Goal: Navigation & Orientation: Find specific page/section

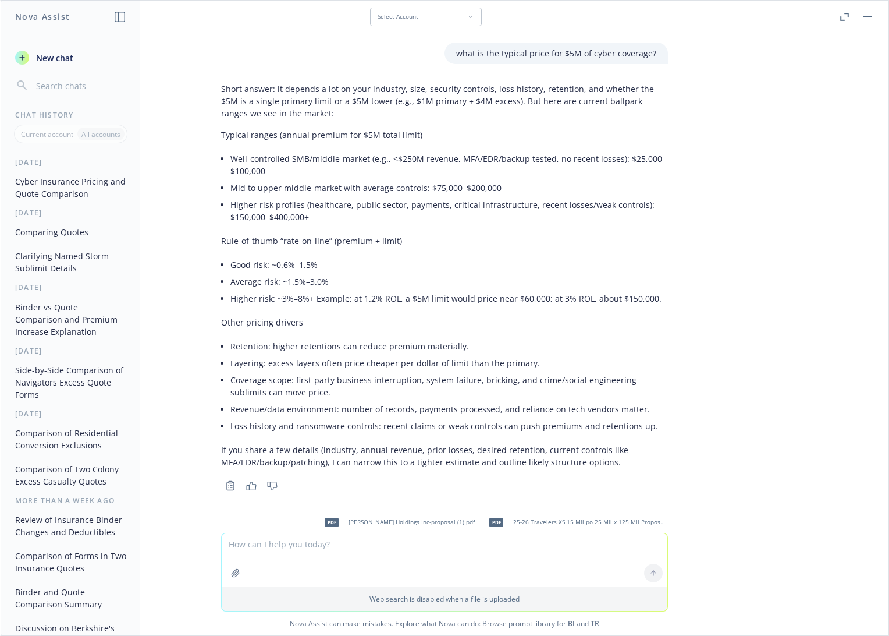
scroll to position [527, 0]
